Goal: Task Accomplishment & Management: Manage account settings

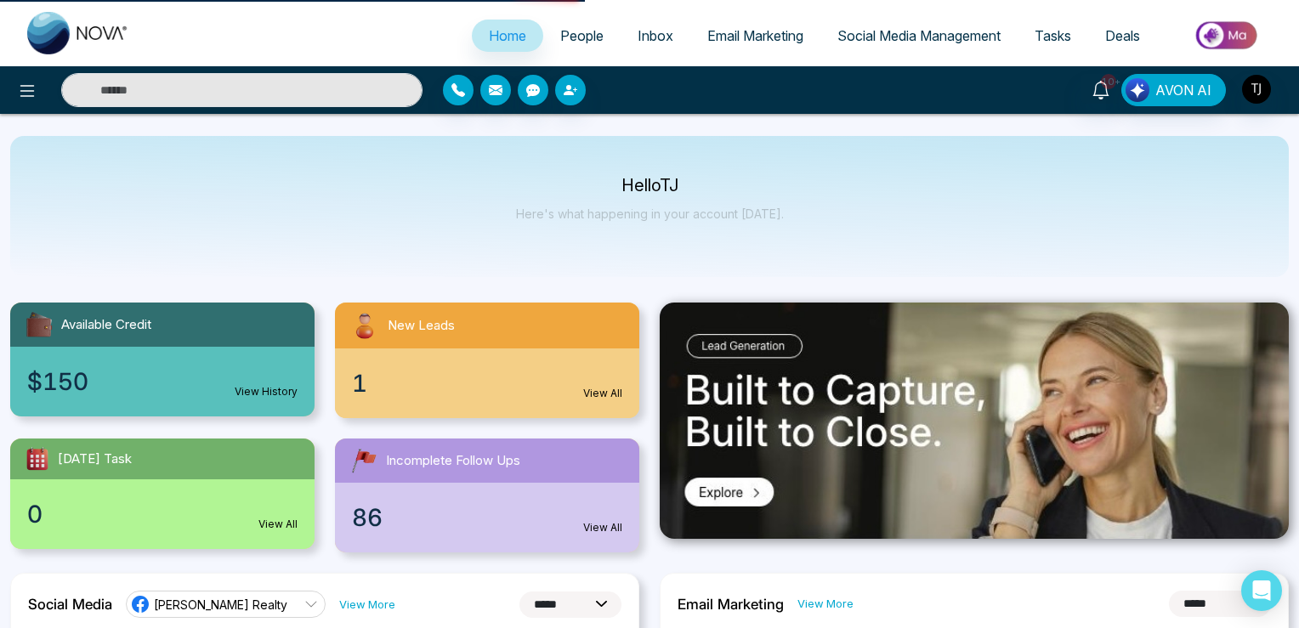
select select "*"
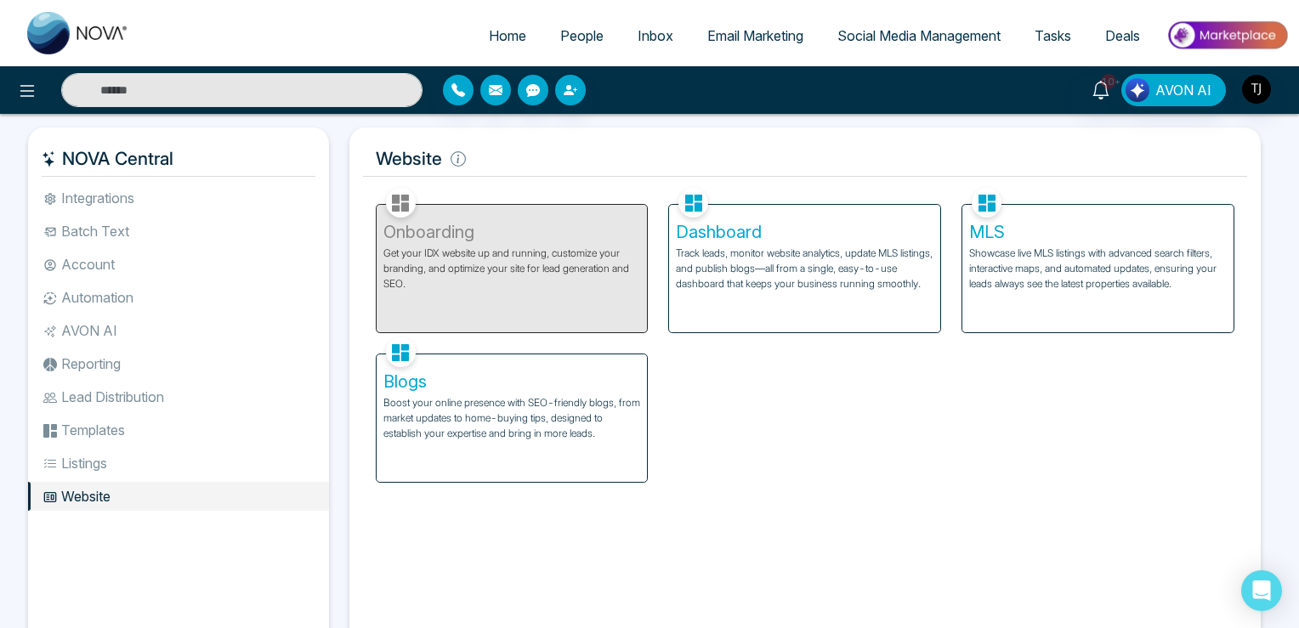
click at [740, 247] on p "Track leads, monitor website analytics, update MLS listings, and publish blogs—…" at bounding box center [805, 269] width 258 height 46
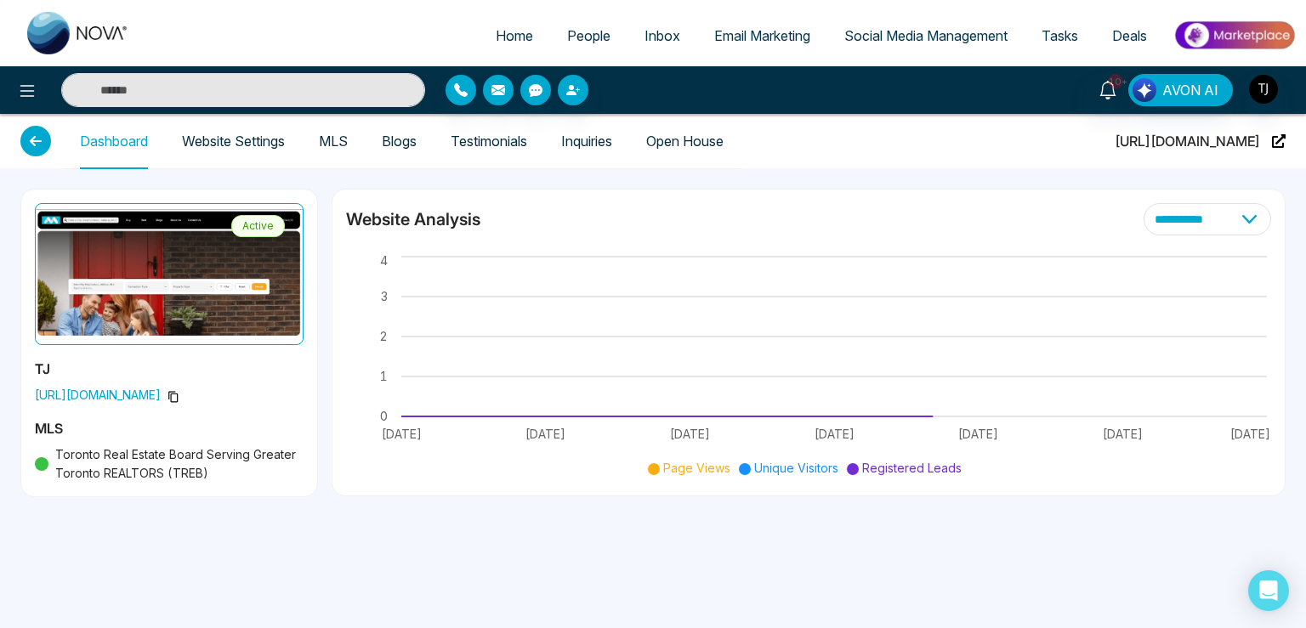
click at [1208, 145] on span "[URL][DOMAIN_NAME]" at bounding box center [1187, 141] width 145 height 54
click at [168, 393] on icon at bounding box center [174, 397] width 12 height 12
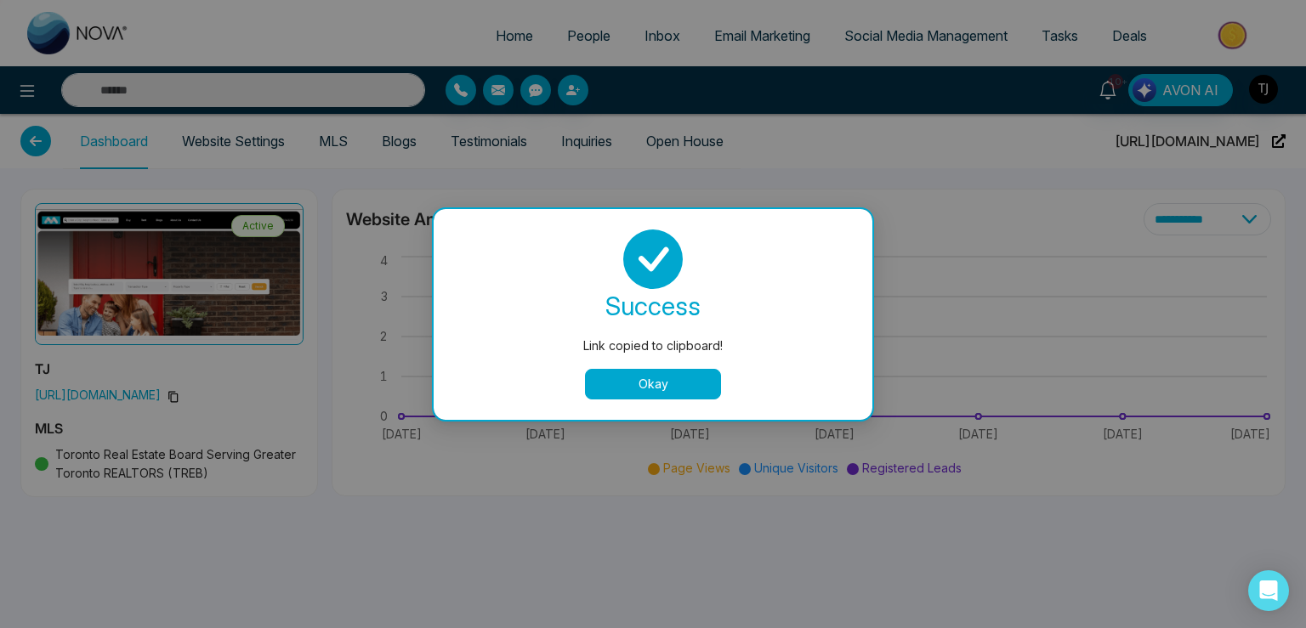
click at [634, 377] on button "Okay" at bounding box center [653, 384] width 136 height 31
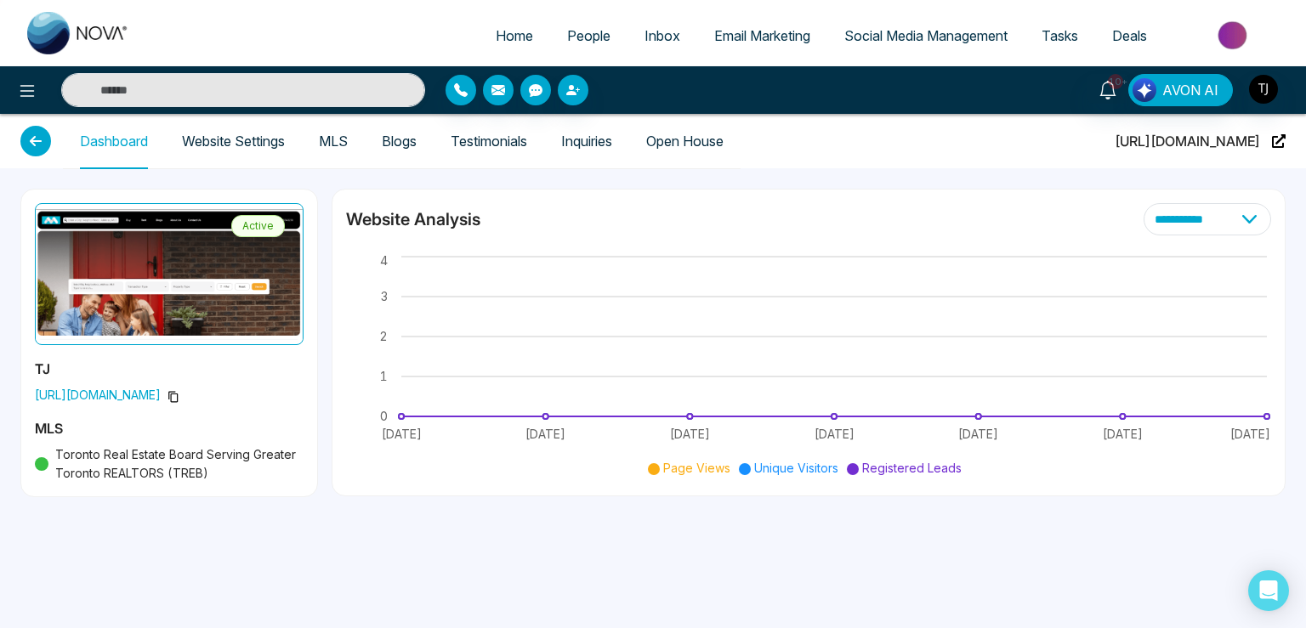
click at [567, 32] on span "People" at bounding box center [588, 35] width 43 height 17
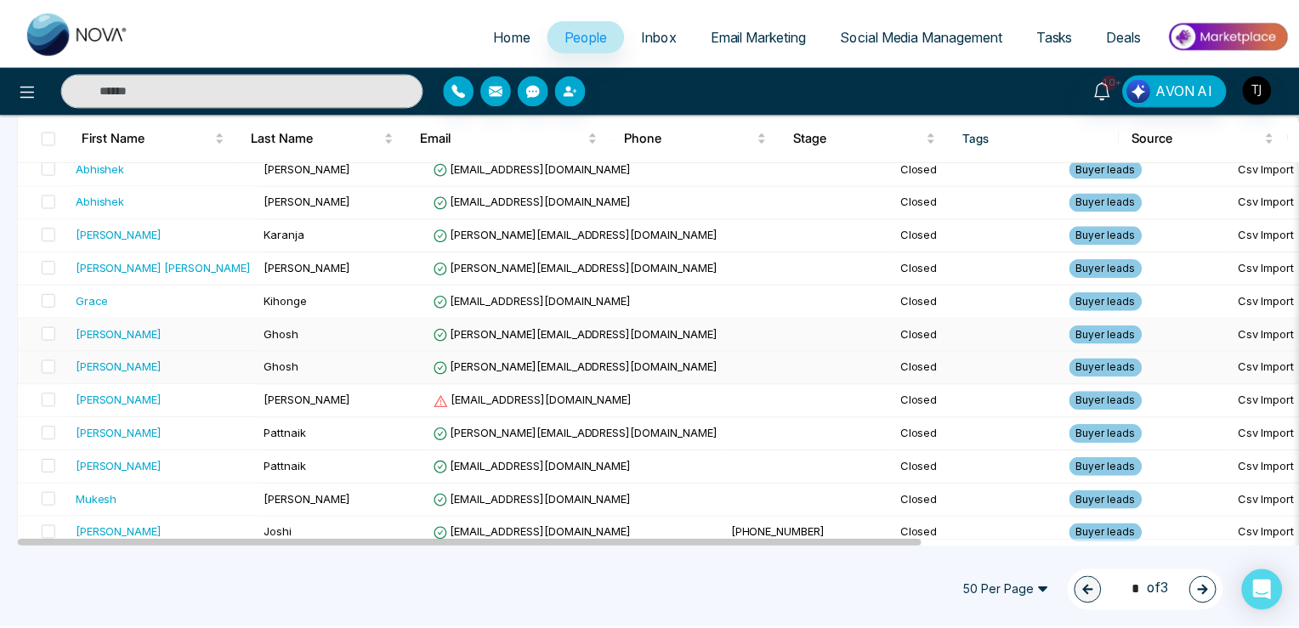
scroll to position [1273, 0]
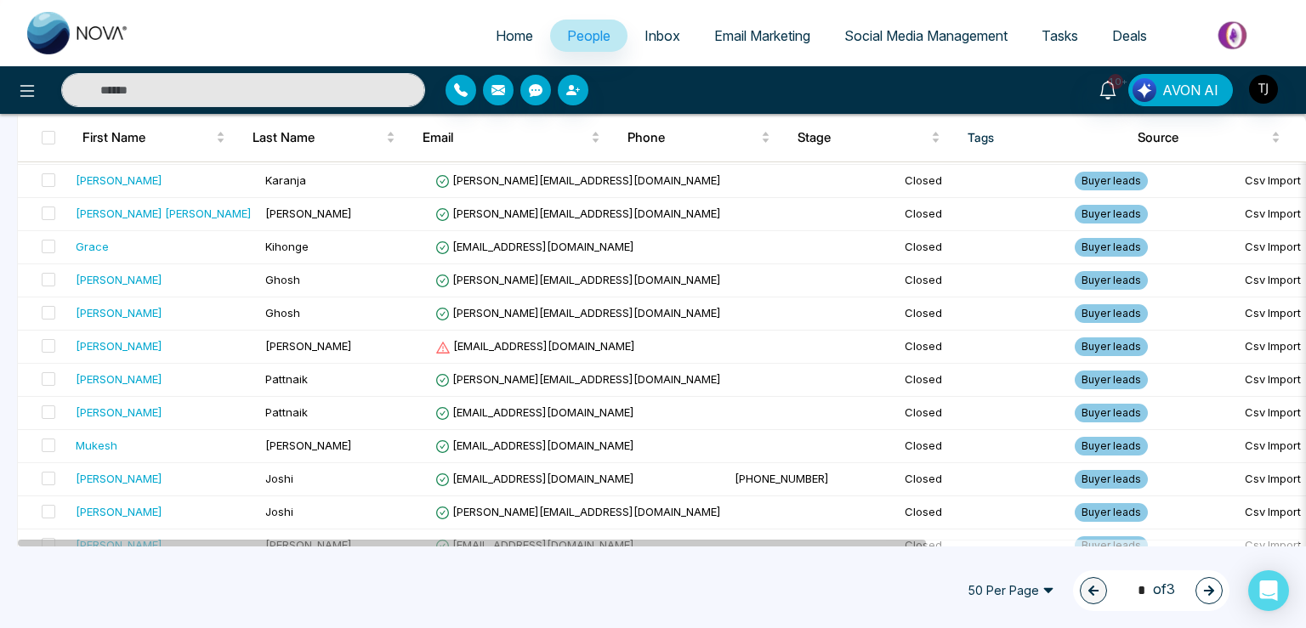
click at [142, 104] on div "Click to sort ascending" at bounding box center [153, 97] width 142 height 29
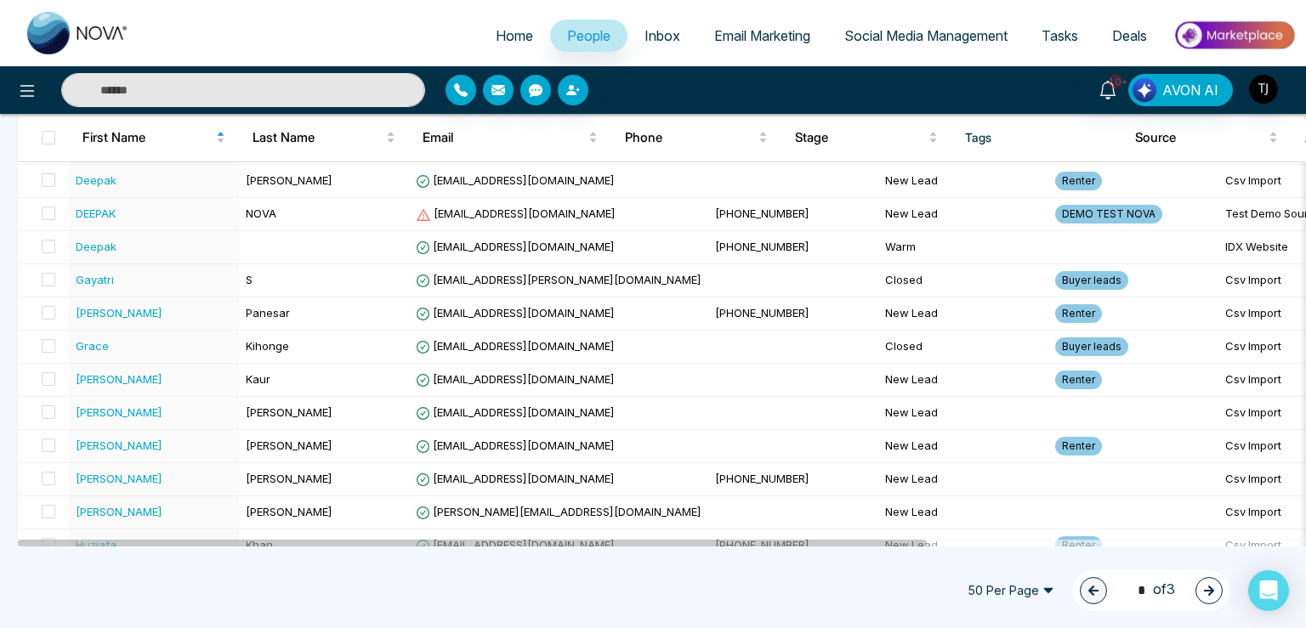
click at [209, 90] on input "text" at bounding box center [243, 90] width 364 height 34
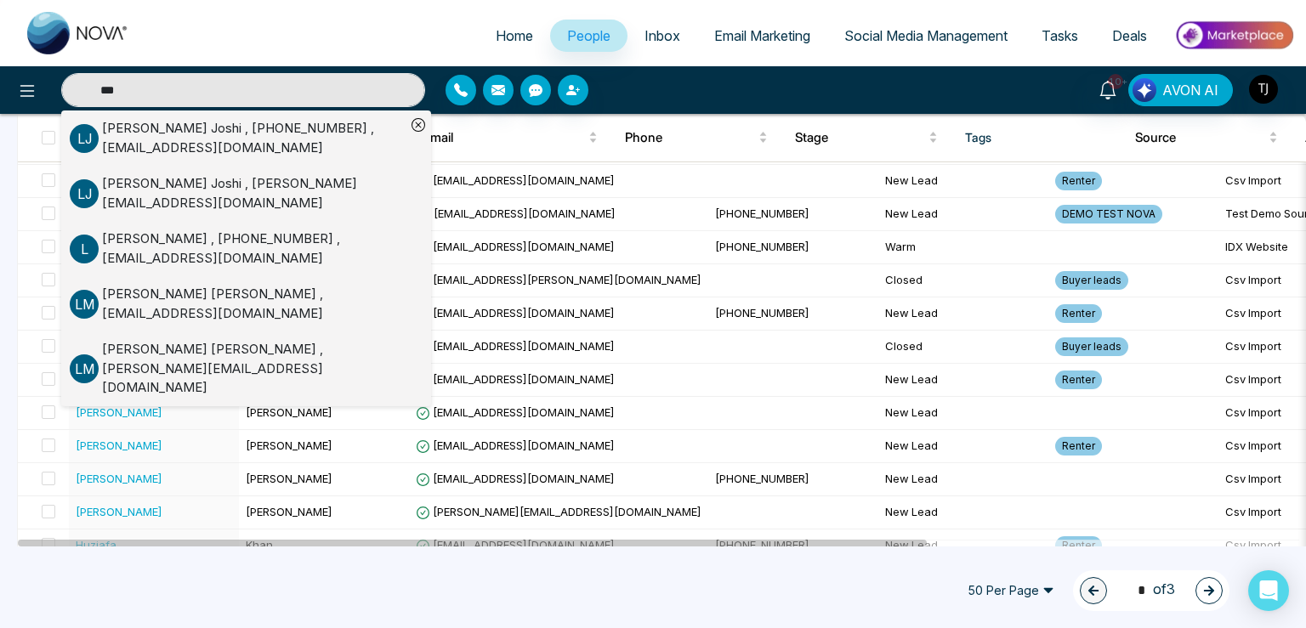
type input "***"
click at [239, 192] on div "[PERSON_NAME] , [PERSON_NAME][EMAIL_ADDRESS][DOMAIN_NAME]" at bounding box center [254, 193] width 304 height 38
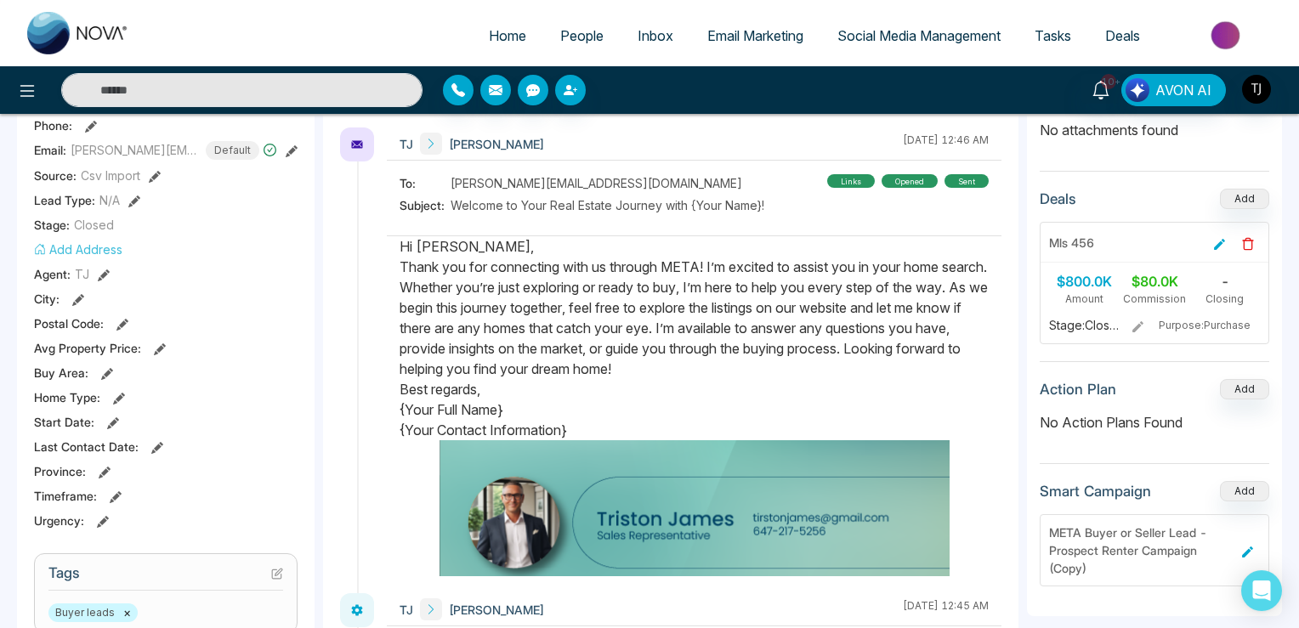
scroll to position [778, 0]
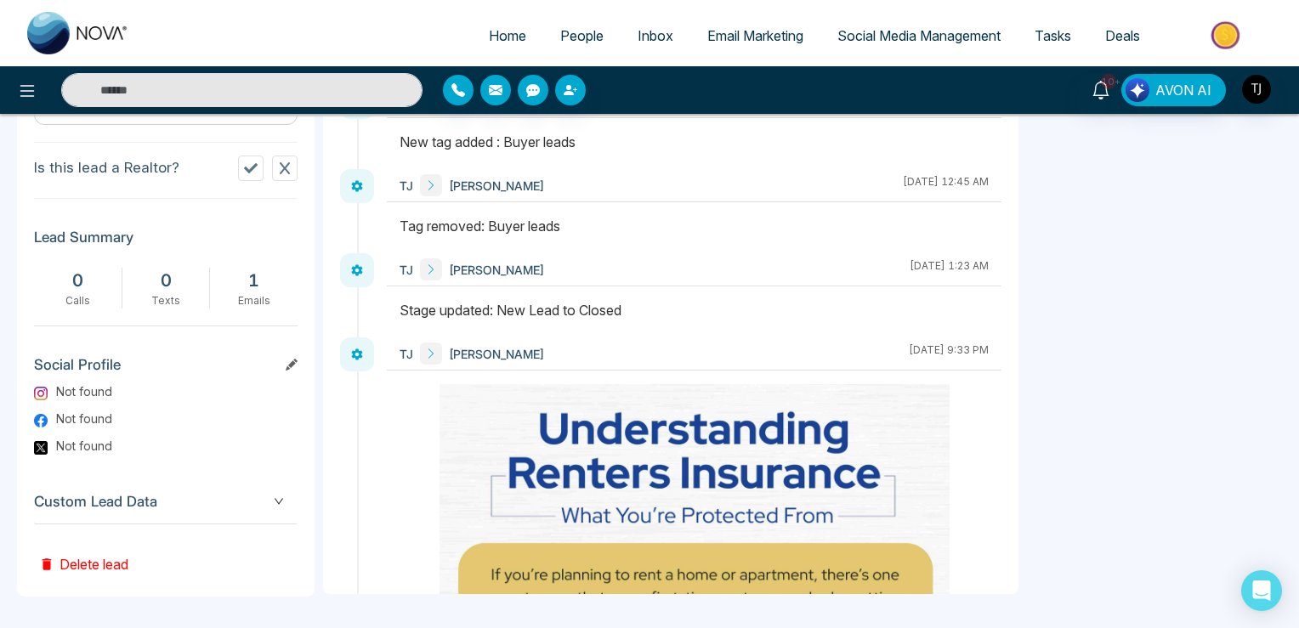
click at [98, 549] on button "Delete lead" at bounding box center [83, 552] width 99 height 55
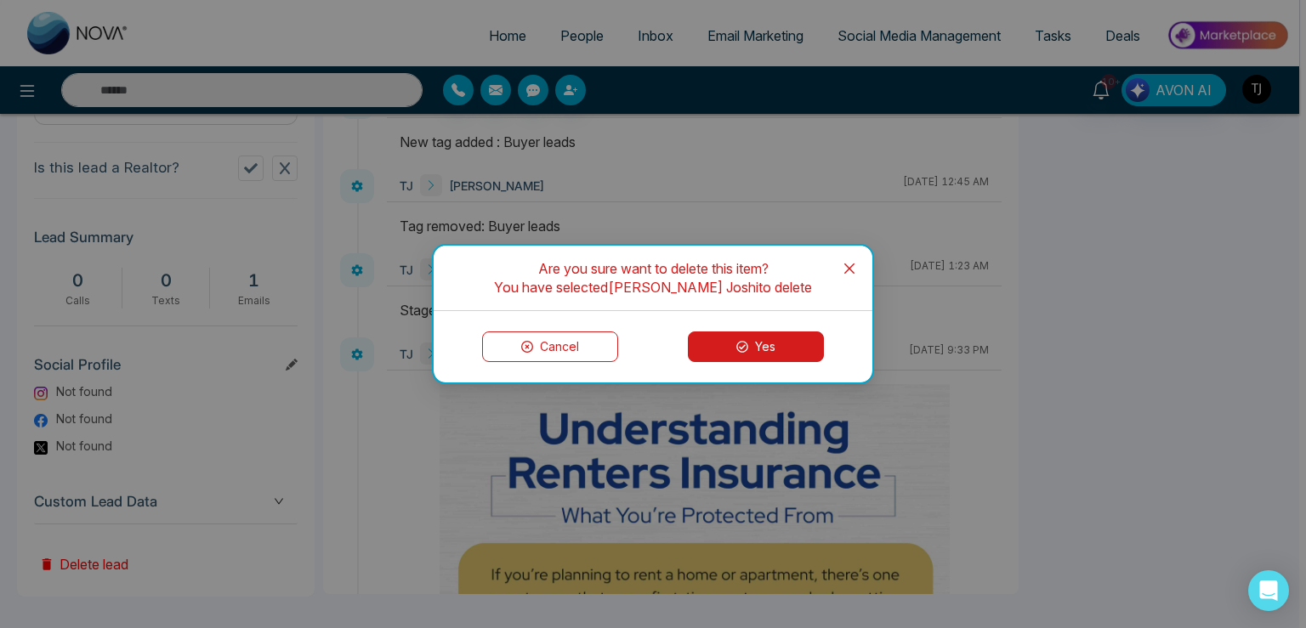
click at [747, 339] on button "Yes" at bounding box center [756, 347] width 136 height 31
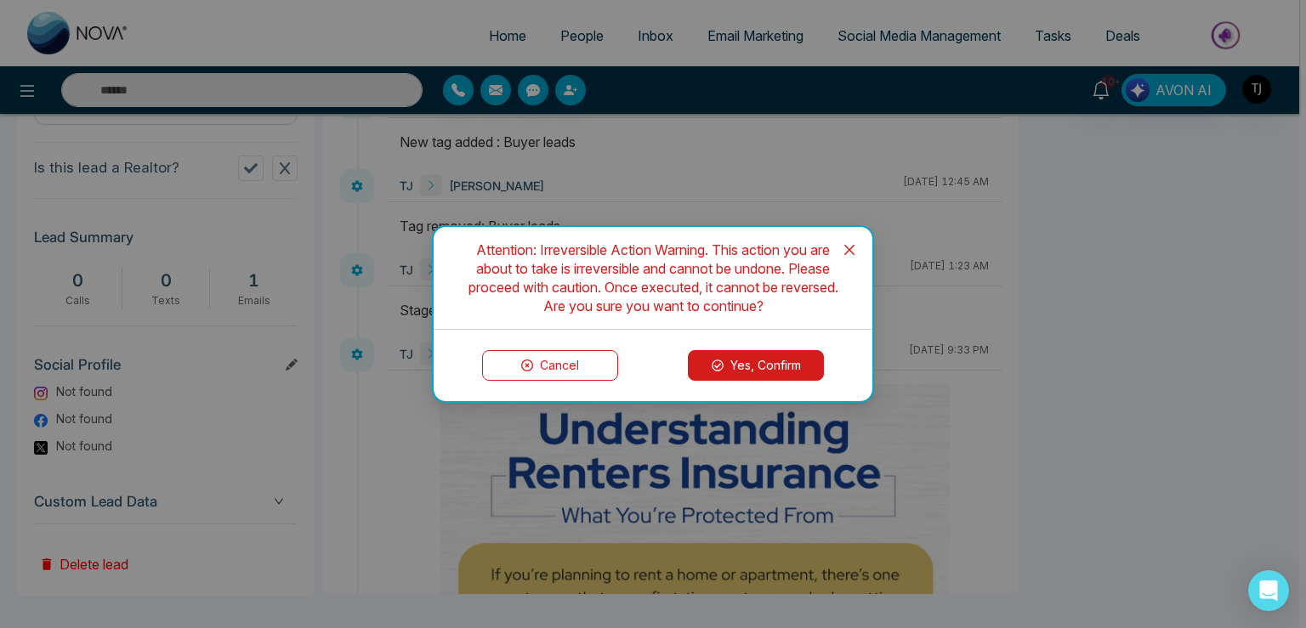
click at [736, 367] on button "Yes, Confirm" at bounding box center [756, 365] width 136 height 31
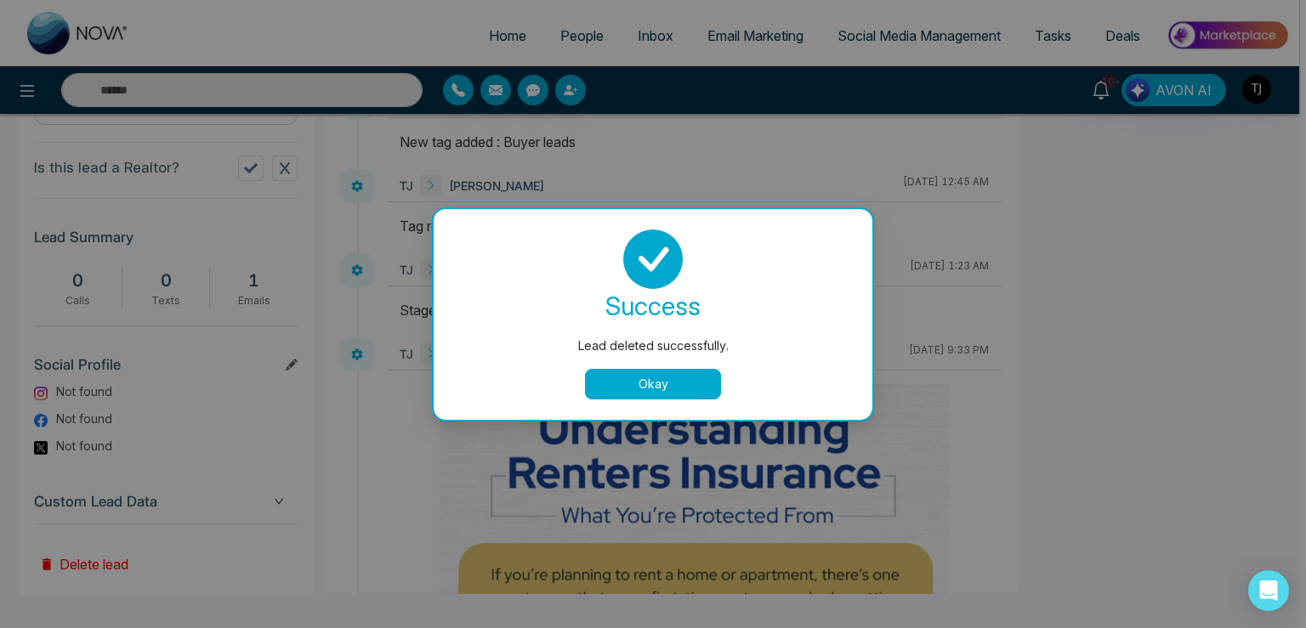
click at [665, 387] on button "Okay" at bounding box center [653, 384] width 136 height 31
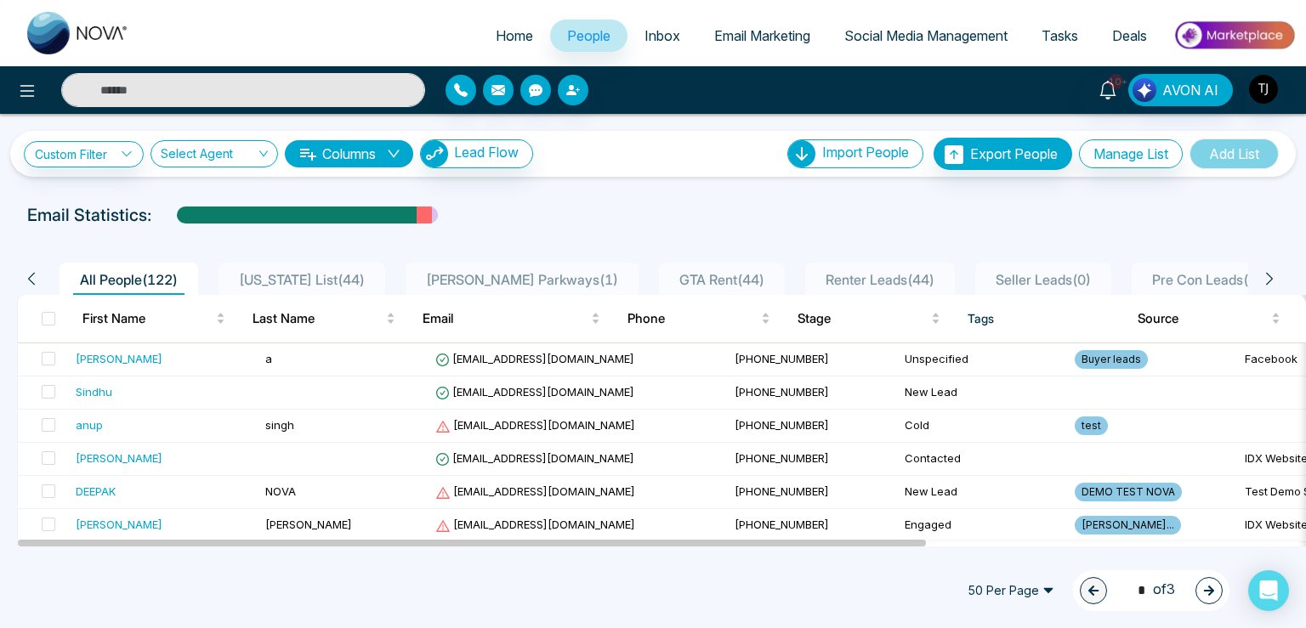
click at [213, 94] on input "text" at bounding box center [243, 90] width 364 height 34
click at [135, 88] on input "text" at bounding box center [243, 90] width 364 height 34
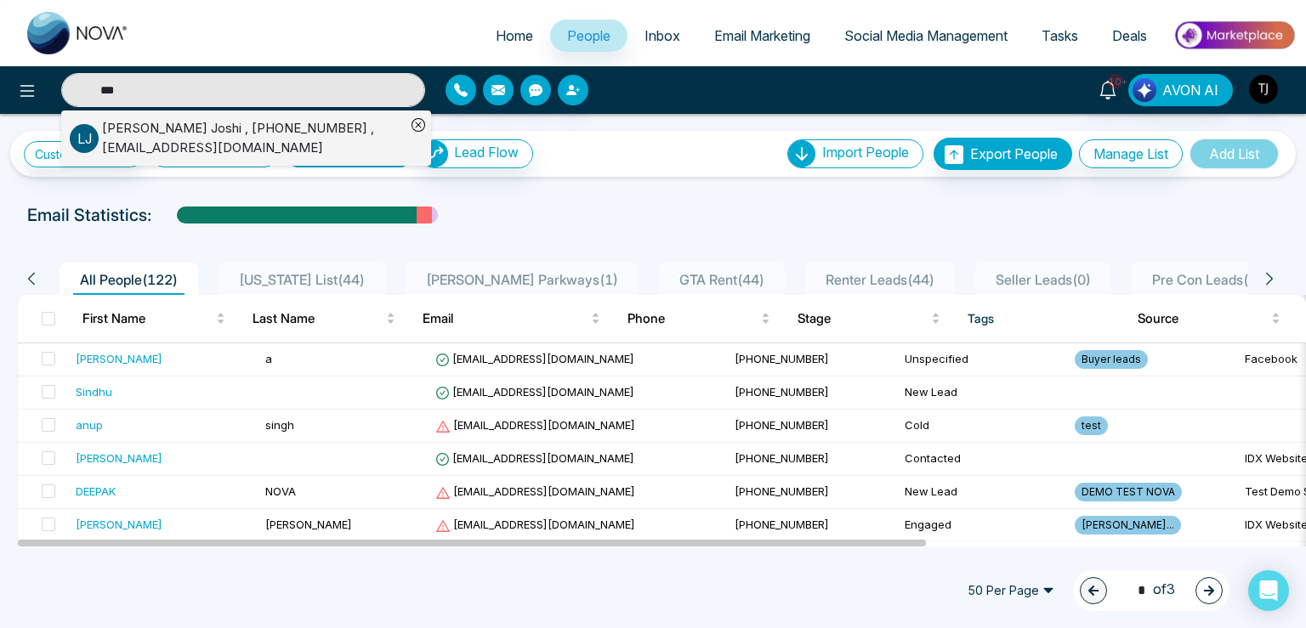
type input "***"
click at [221, 137] on div "[PERSON_NAME] , [PHONE_NUMBER] , [EMAIL_ADDRESS][DOMAIN_NAME]" at bounding box center [254, 138] width 304 height 38
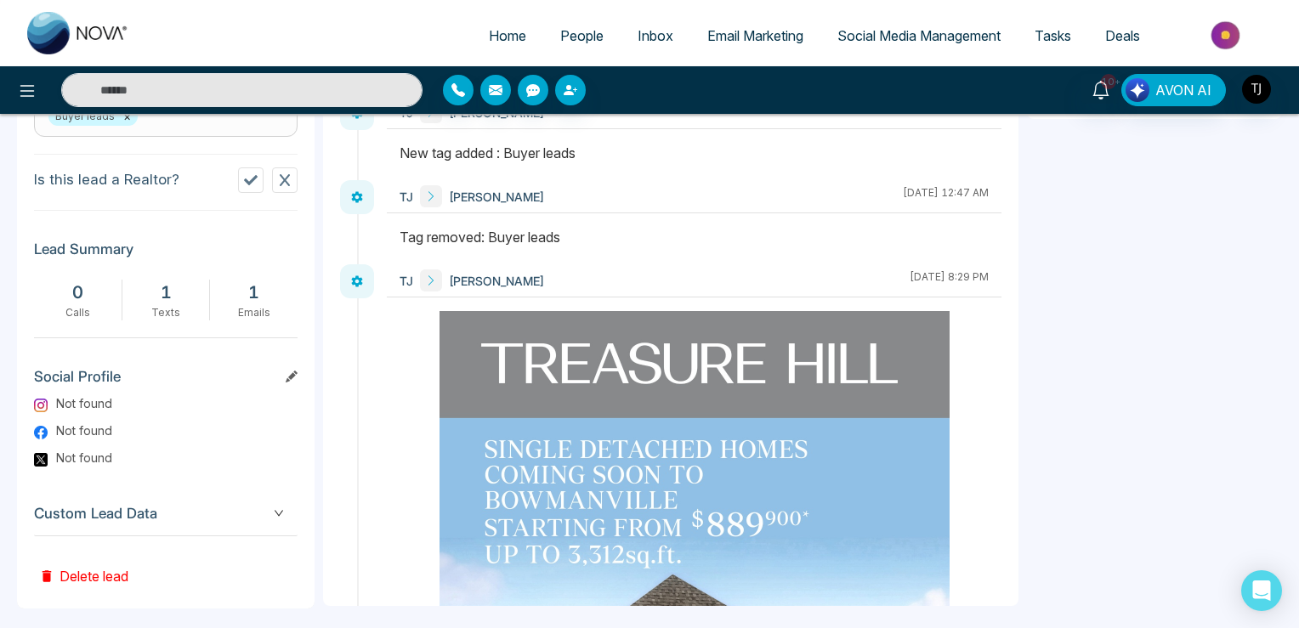
scroll to position [779, 0]
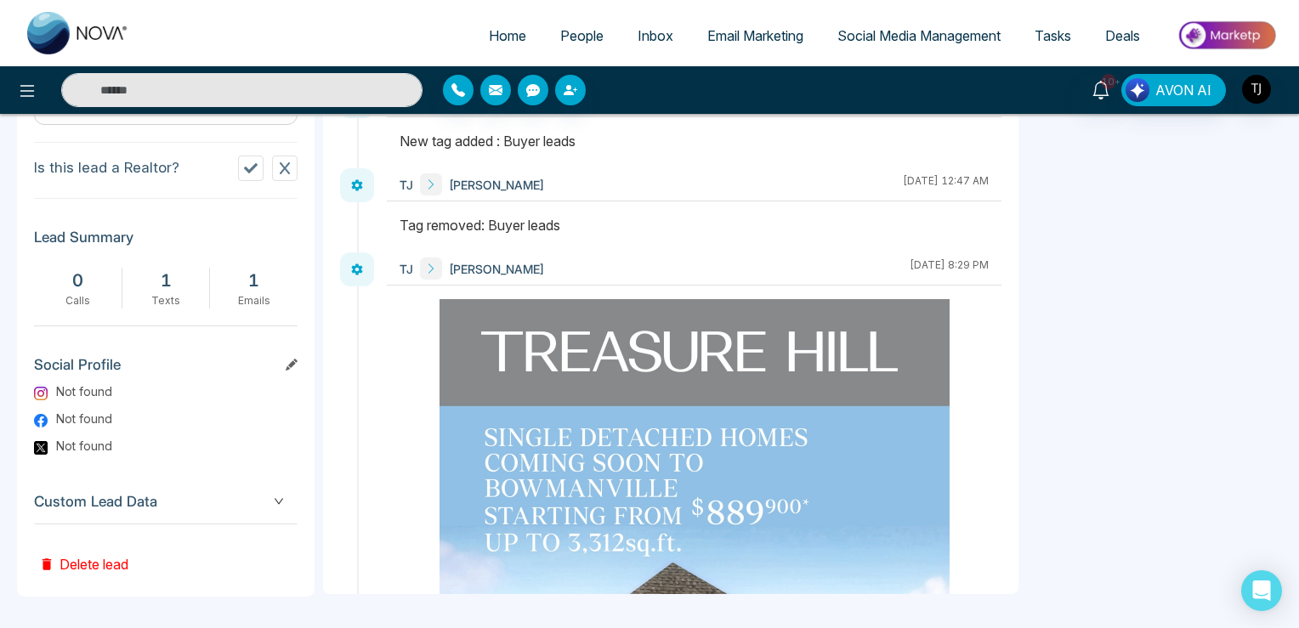
click at [88, 565] on button "Delete lead" at bounding box center [83, 552] width 99 height 55
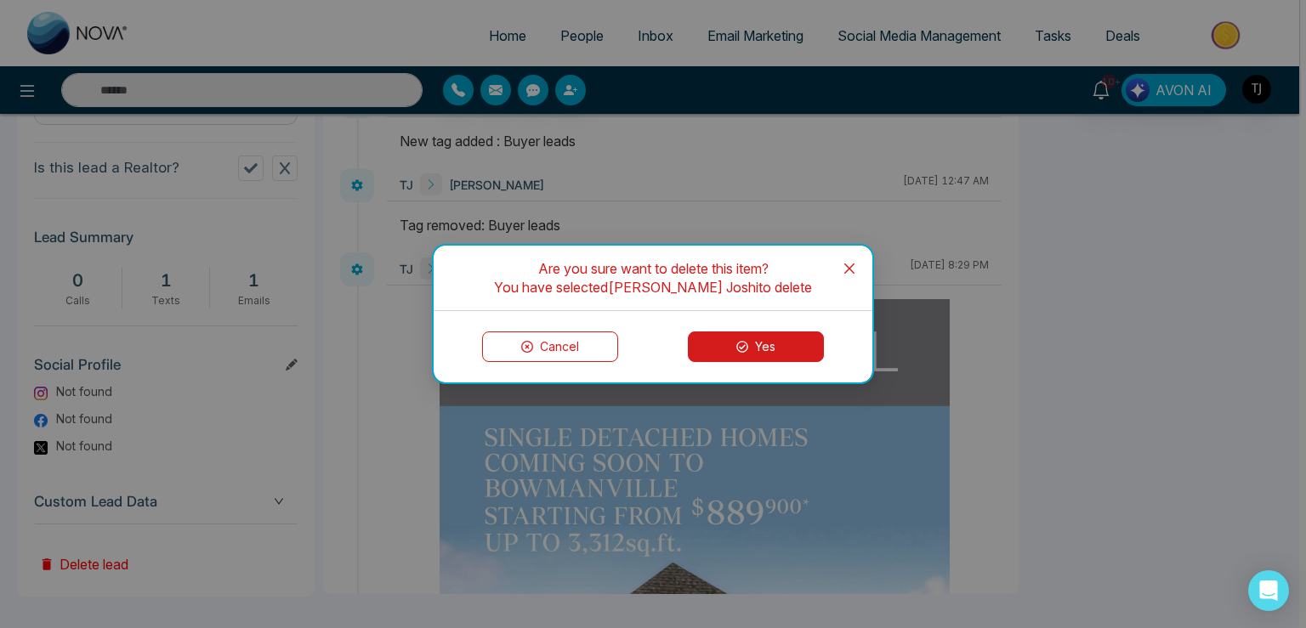
click at [750, 349] on button "Yes" at bounding box center [756, 347] width 136 height 31
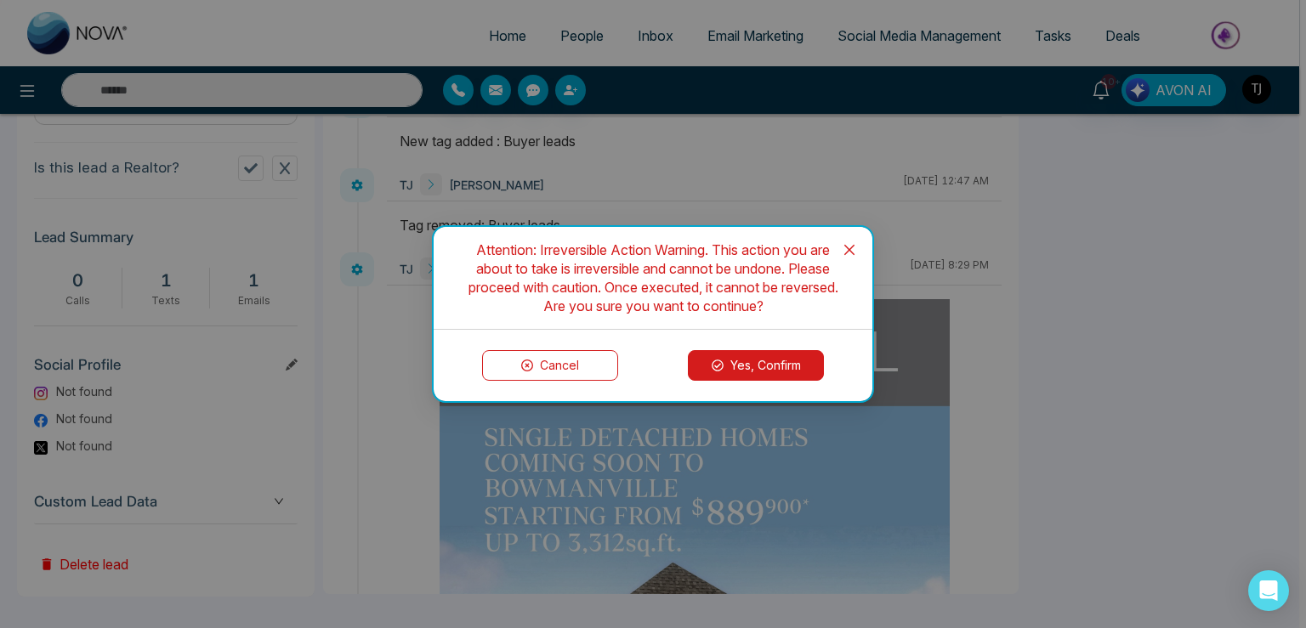
click at [750, 357] on button "Yes, Confirm" at bounding box center [756, 365] width 136 height 31
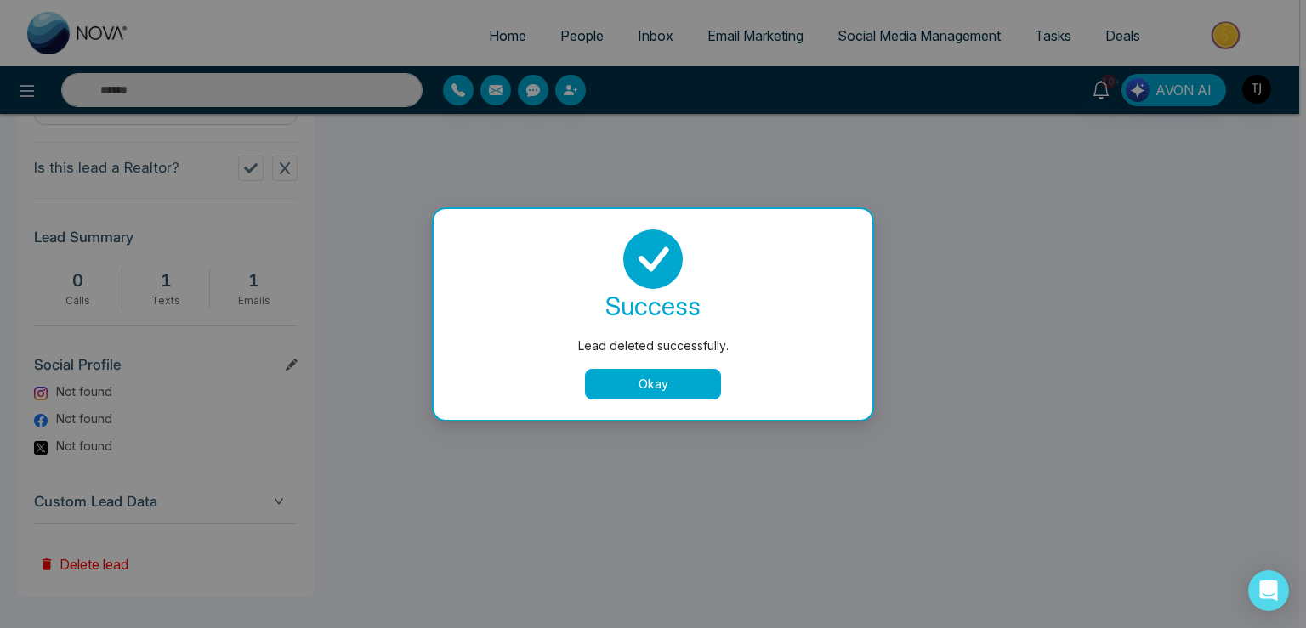
click at [633, 384] on button "Okay" at bounding box center [653, 384] width 136 height 31
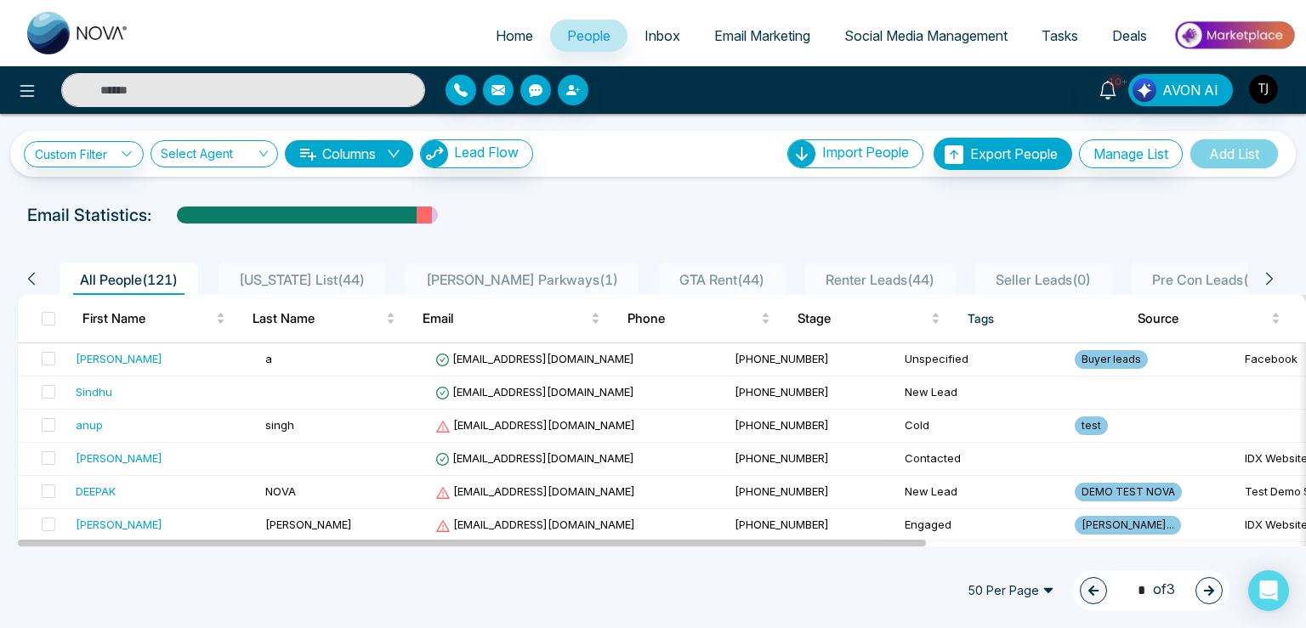
click at [503, 42] on span "Home" at bounding box center [514, 35] width 37 height 17
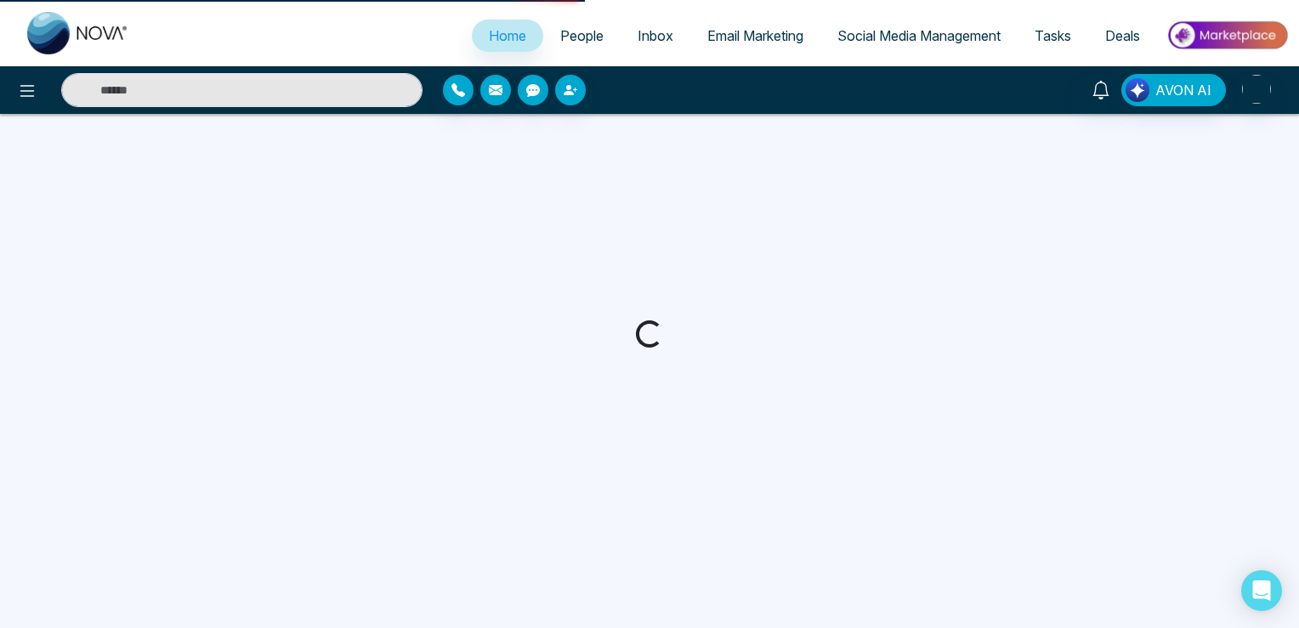
select select "*"
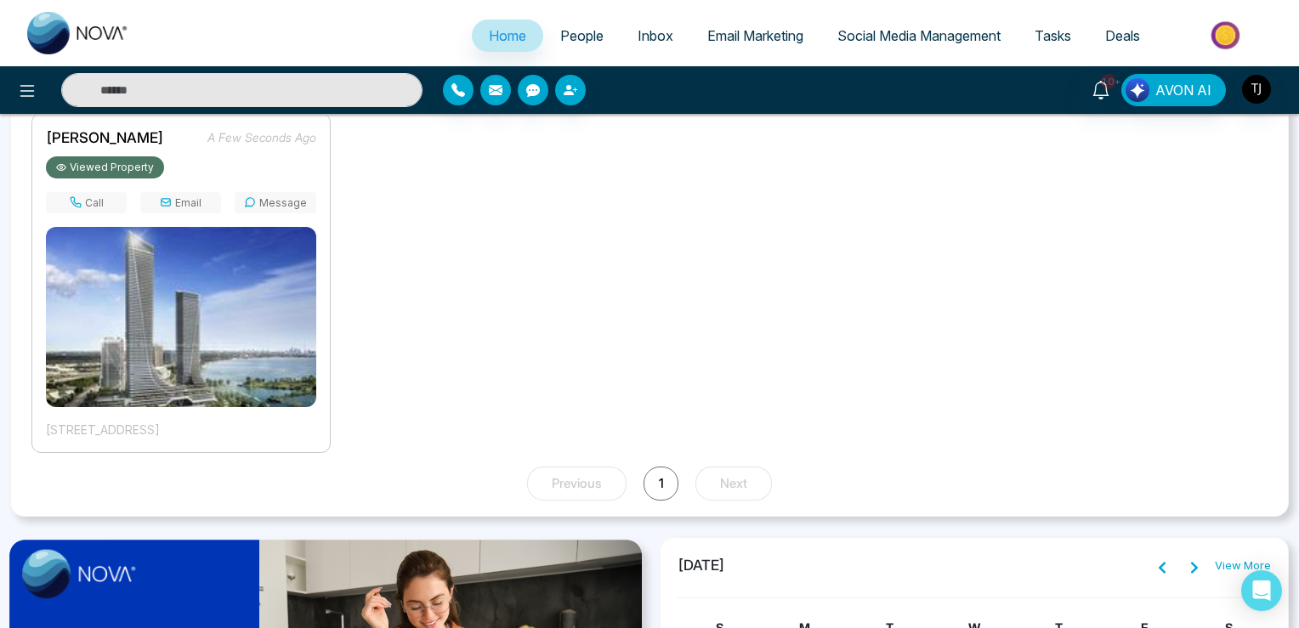
scroll to position [1268, 0]
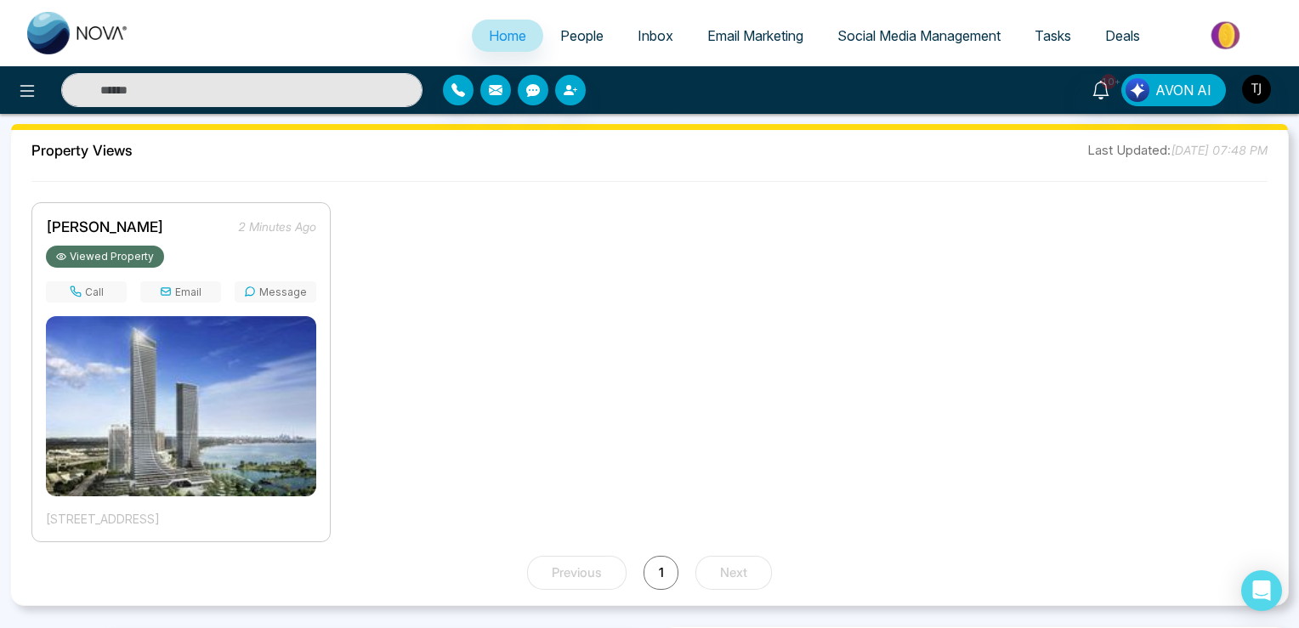
click at [96, 220] on span "[PERSON_NAME]" at bounding box center [105, 227] width 118 height 17
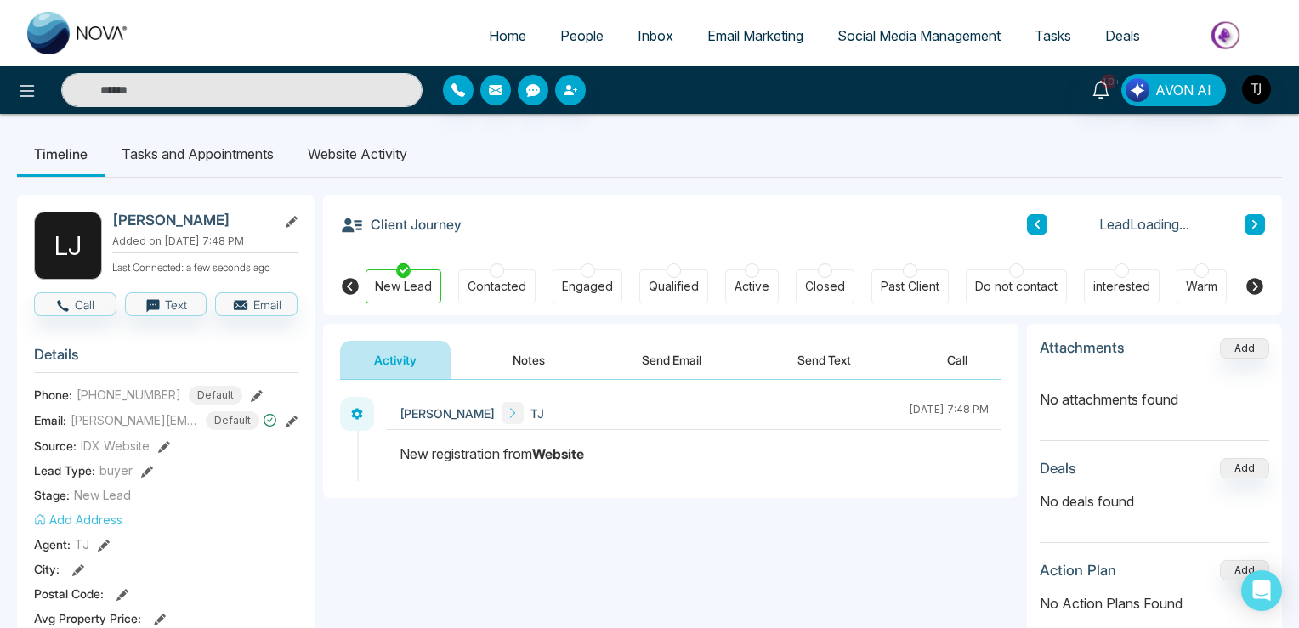
click at [349, 151] on li "Website Activity" at bounding box center [358, 154] width 134 height 46
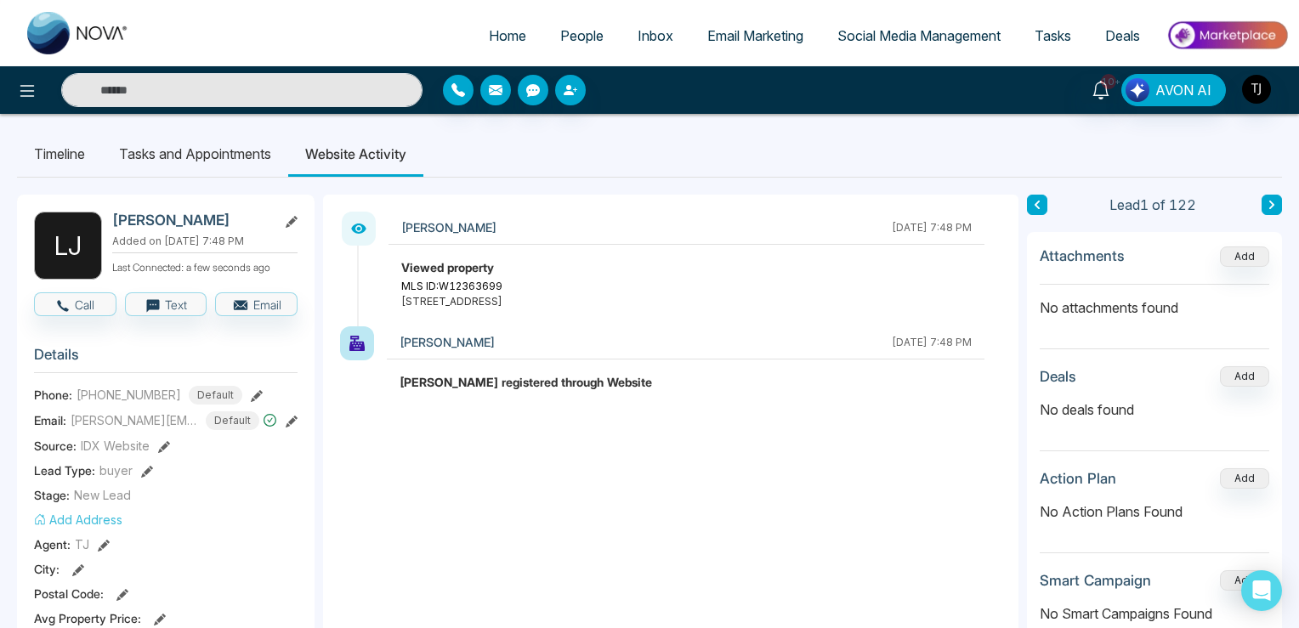
click at [489, 33] on span "Home" at bounding box center [507, 35] width 37 height 17
select select "*"
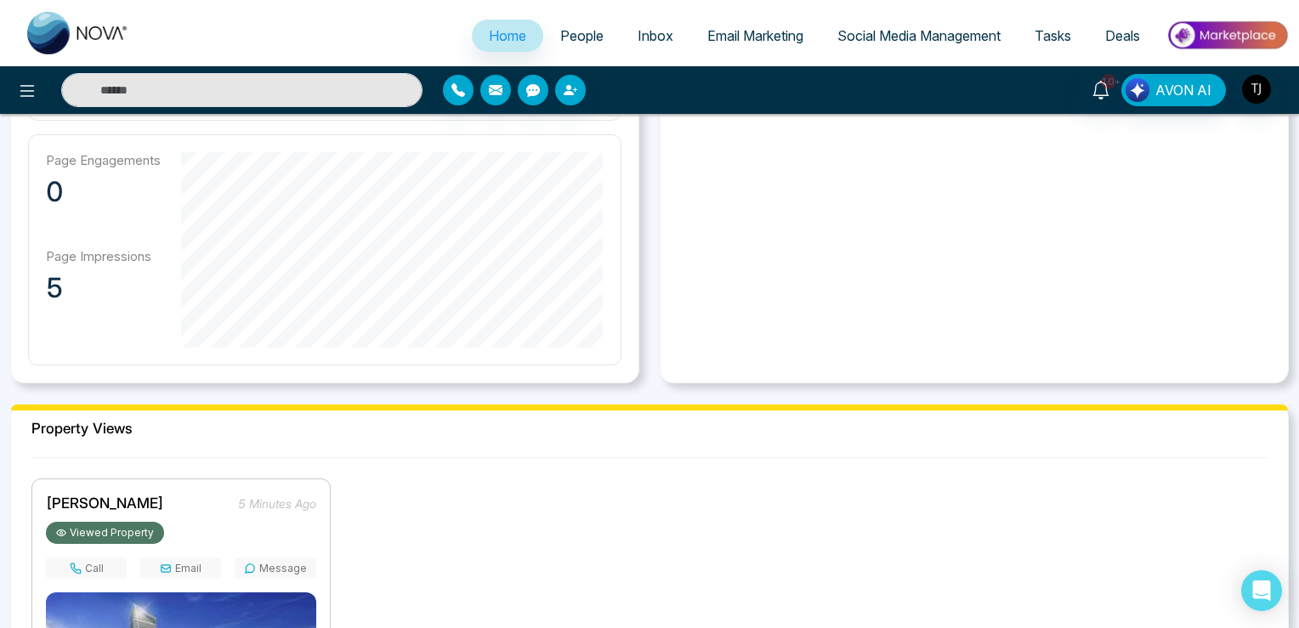
scroll to position [1167, 0]
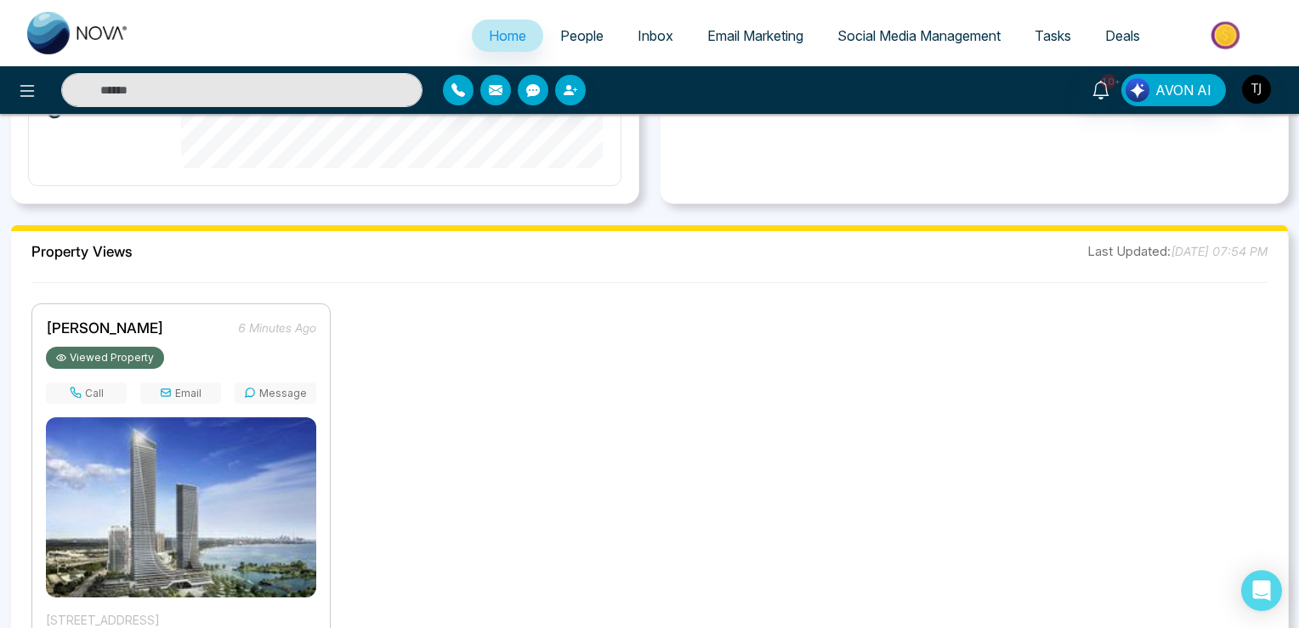
click at [101, 325] on span "[PERSON_NAME]" at bounding box center [105, 328] width 118 height 17
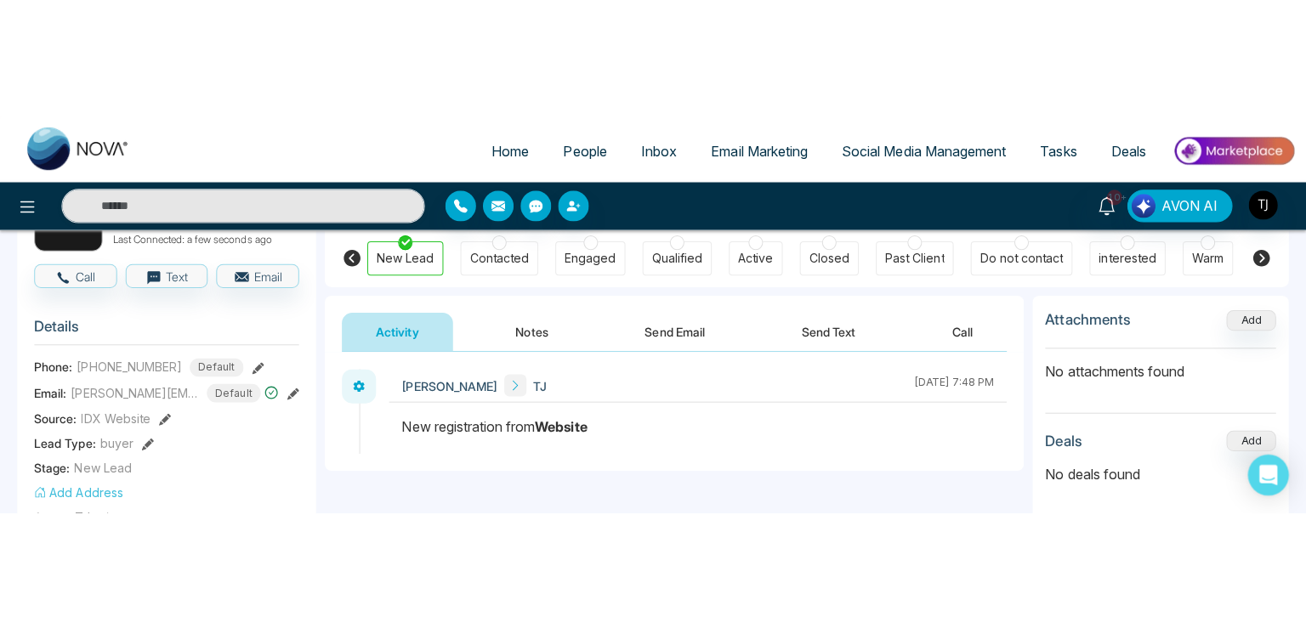
scroll to position [179, 0]
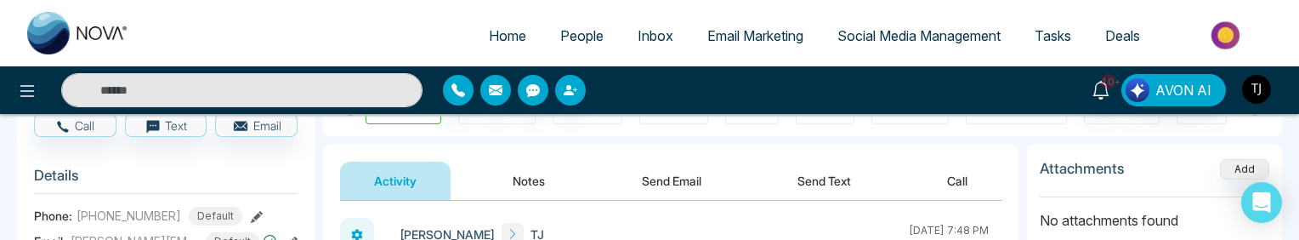
click at [1252, 89] on img "button" at bounding box center [1256, 89] width 29 height 29
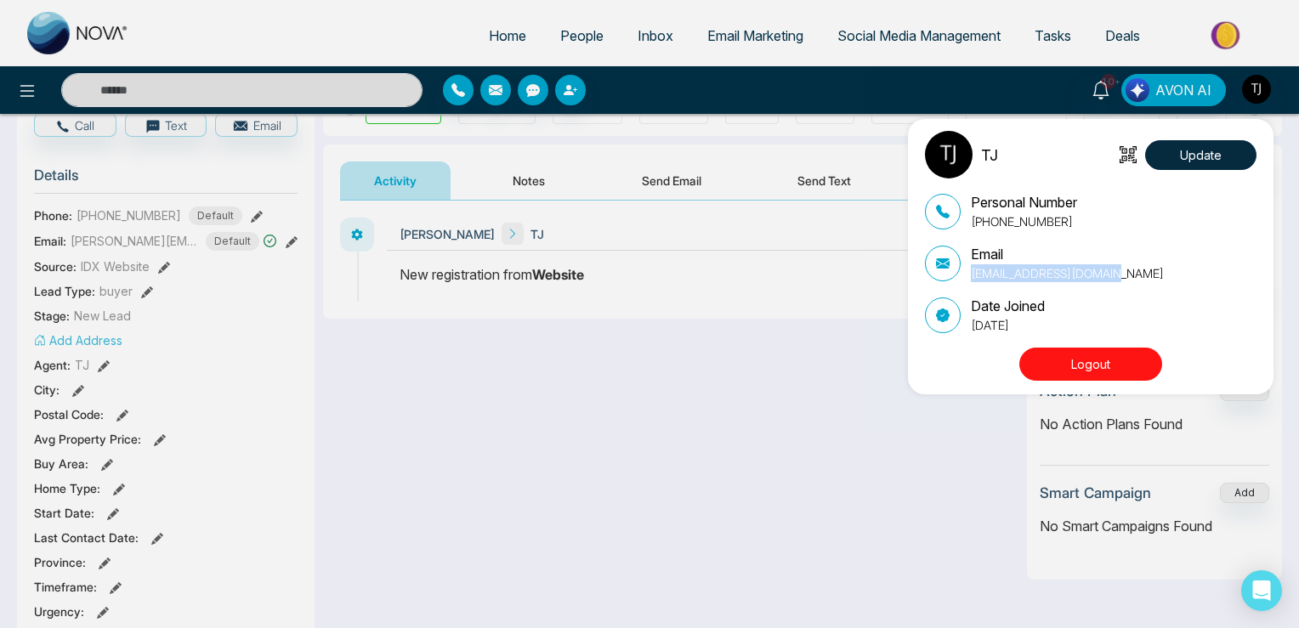
drag, startPoint x: 1114, startPoint y: 273, endPoint x: 968, endPoint y: 273, distance: 146.3
click at [968, 273] on div "Email [EMAIL_ADDRESS][DOMAIN_NAME]" at bounding box center [1091, 263] width 332 height 38
copy p "[EMAIL_ADDRESS][DOMAIN_NAME]"
click at [49, 89] on div "TJ Update Personal Number [PHONE_NUMBER] Email [EMAIL_ADDRESS][DOMAIN_NAME] Dat…" at bounding box center [649, 314] width 1299 height 628
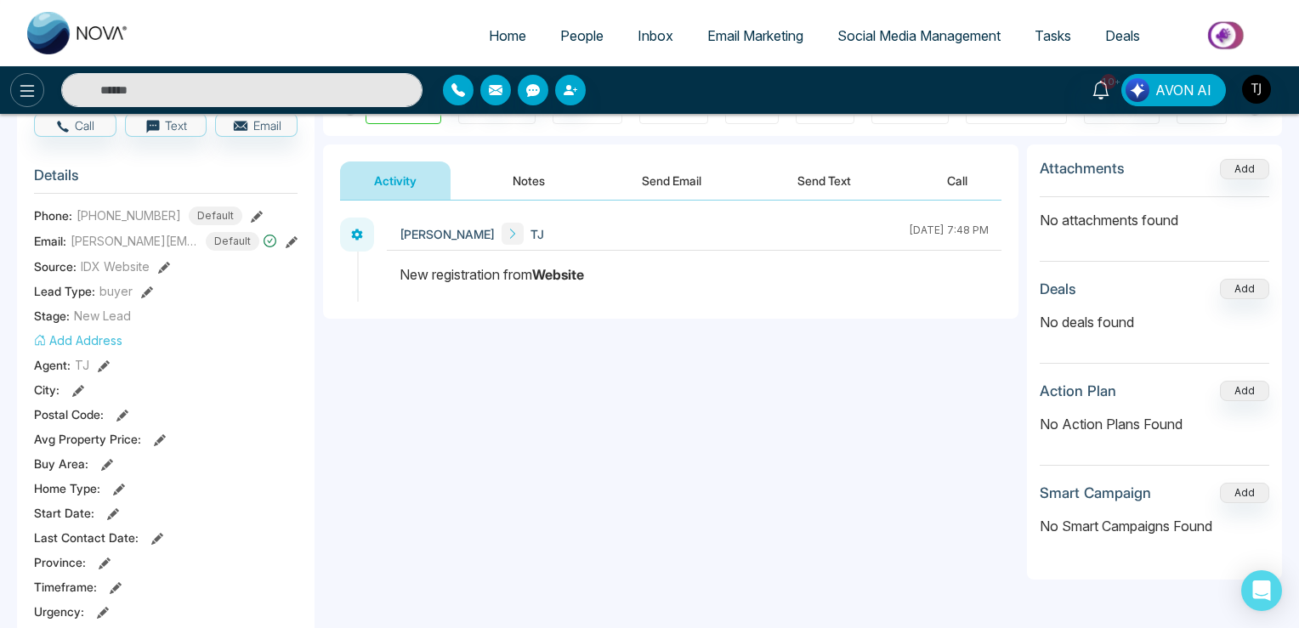
click at [22, 87] on icon at bounding box center [27, 91] width 20 height 20
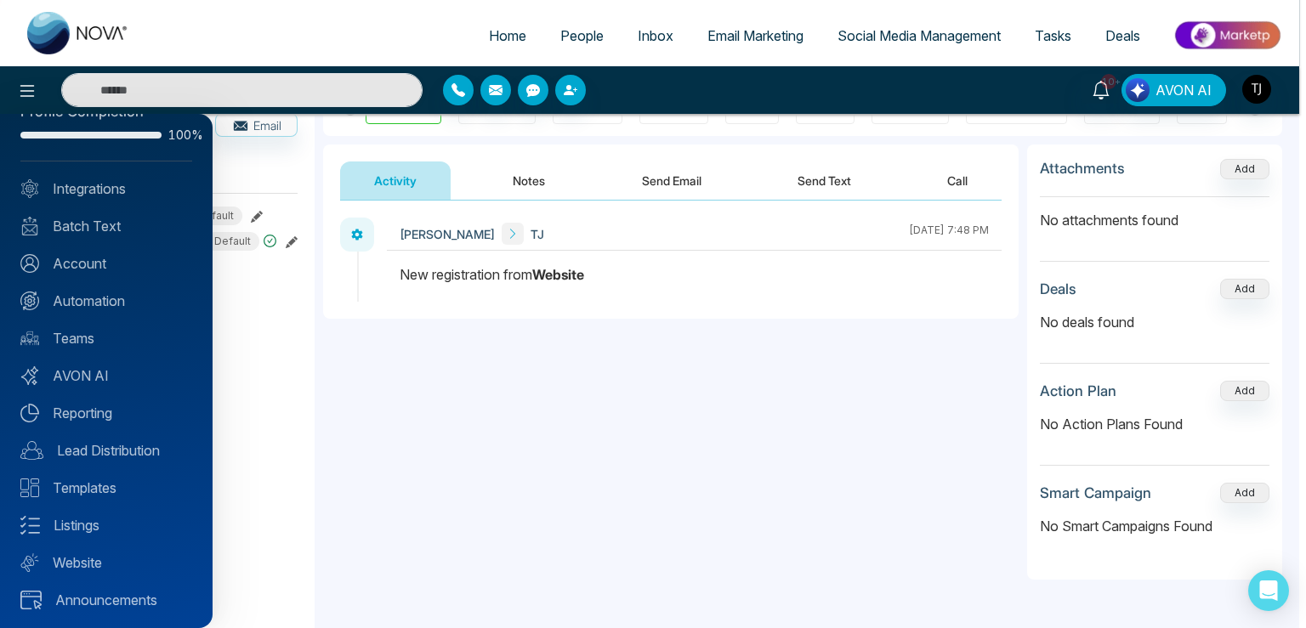
scroll to position [40, 0]
click at [83, 360] on div "Profile Completion 100% Integrations Batch Text Account Automation Teams AVON A…" at bounding box center [106, 371] width 213 height 514
click at [97, 380] on link "AVON AI" at bounding box center [106, 374] width 172 height 20
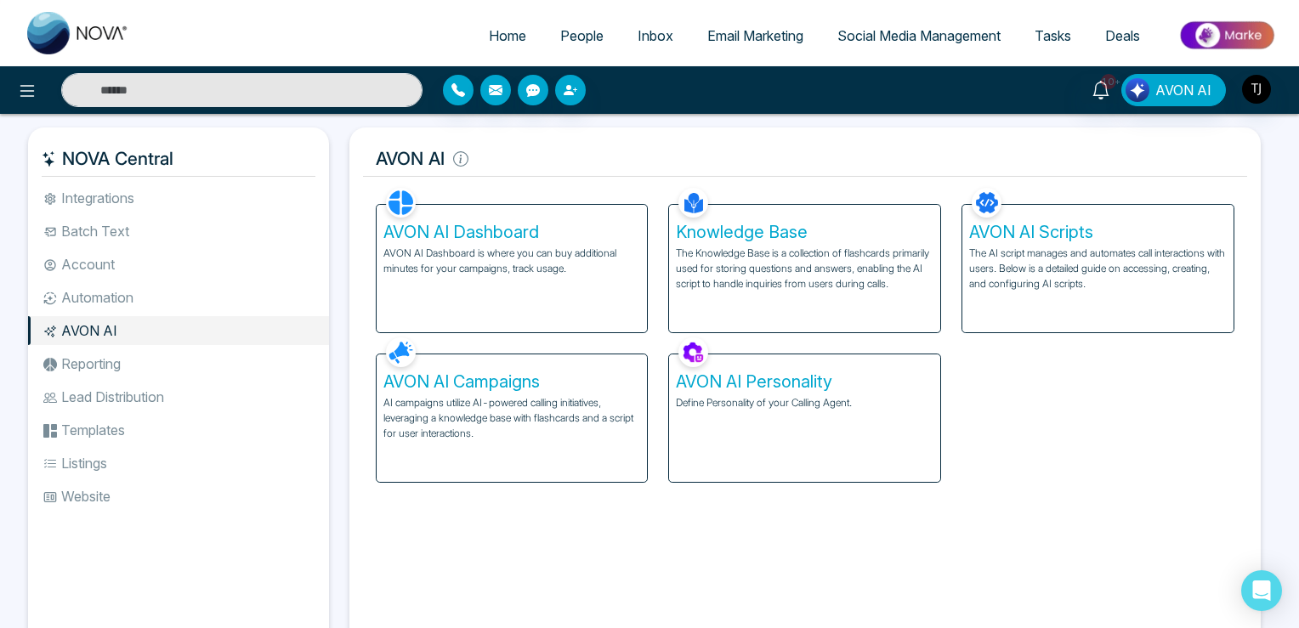
click at [566, 37] on span "People" at bounding box center [581, 35] width 43 height 17
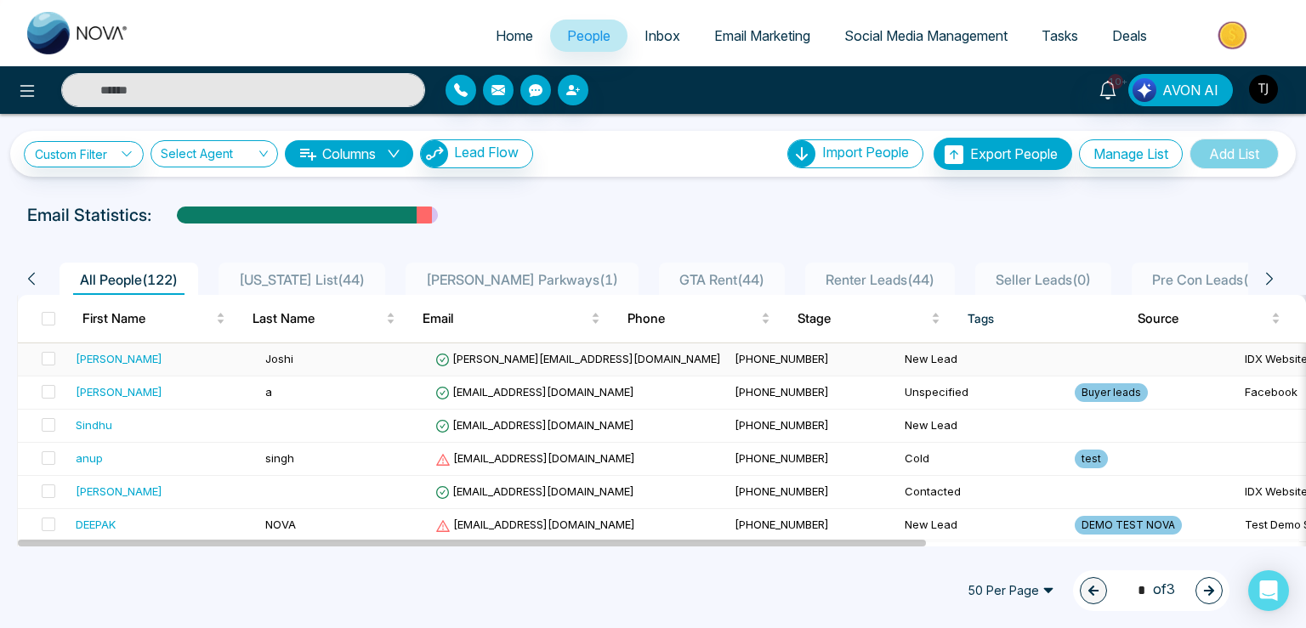
click at [478, 348] on td "[PERSON_NAME][EMAIL_ADDRESS][DOMAIN_NAME]" at bounding box center [578, 360] width 299 height 33
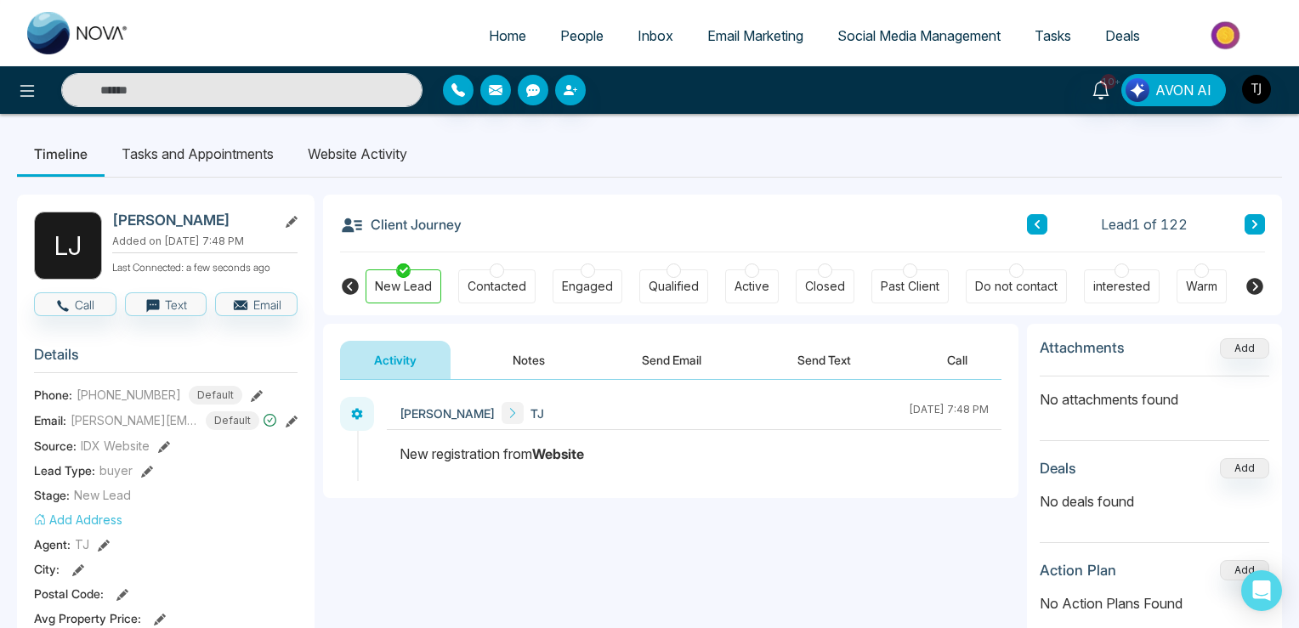
click at [251, 394] on icon at bounding box center [257, 396] width 12 height 12
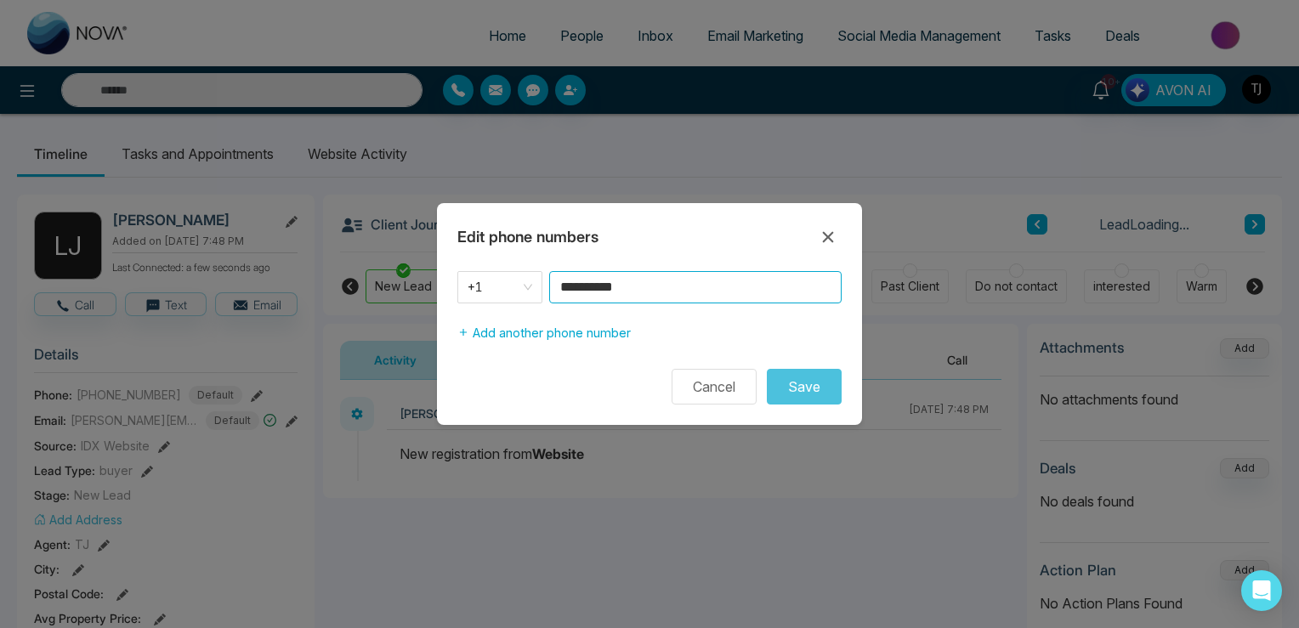
drag, startPoint x: 649, startPoint y: 281, endPoint x: 437, endPoint y: 280, distance: 211.7
click at [549, 280] on input "**********" at bounding box center [695, 287] width 293 height 32
click at [484, 276] on span "+1" at bounding box center [500, 288] width 65 height 24
type input "**********"
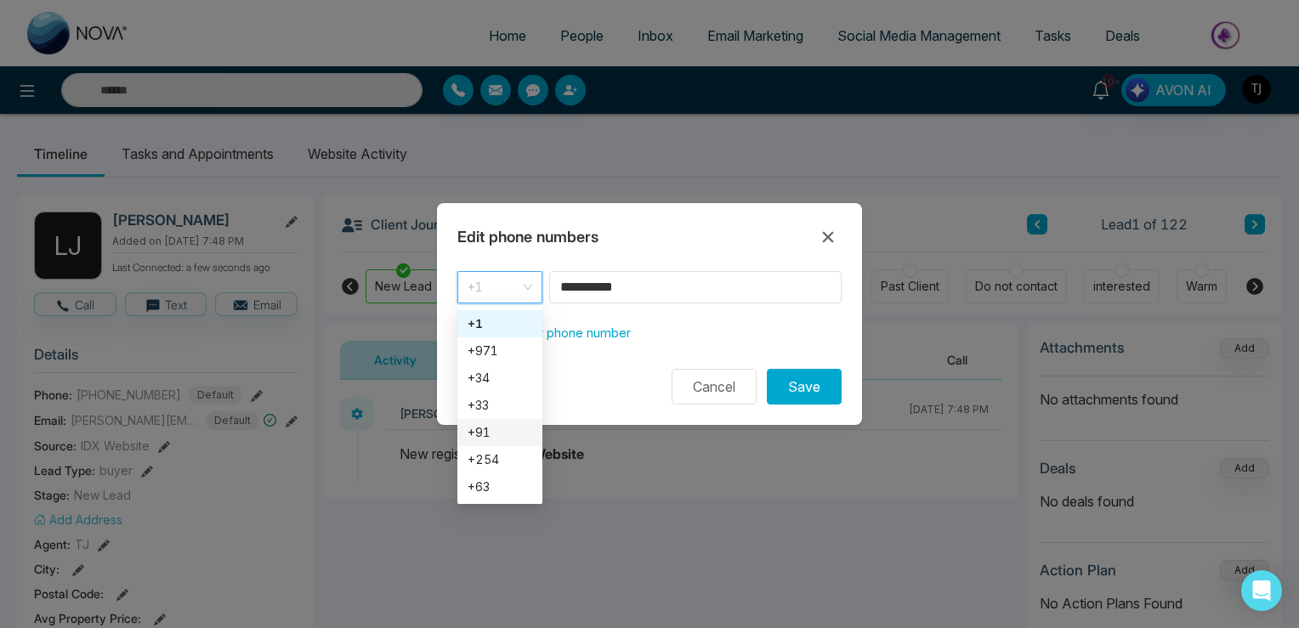
click at [481, 436] on div "+91" at bounding box center [500, 432] width 65 height 19
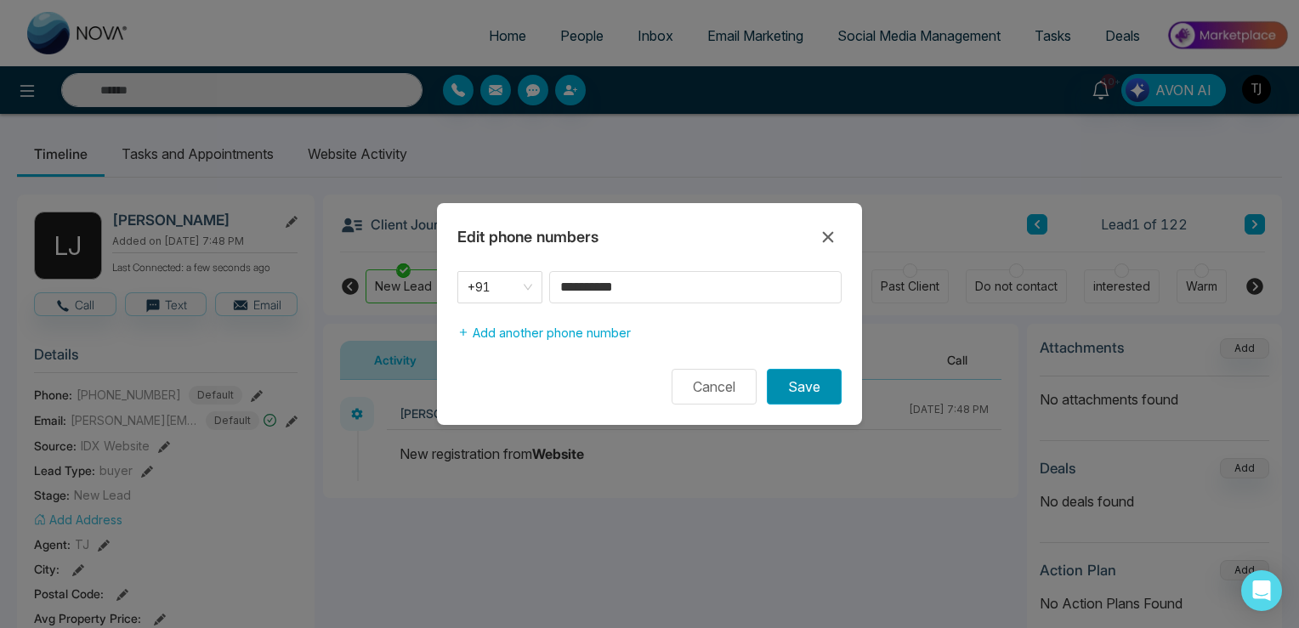
click at [815, 381] on button "Save" at bounding box center [804, 387] width 75 height 36
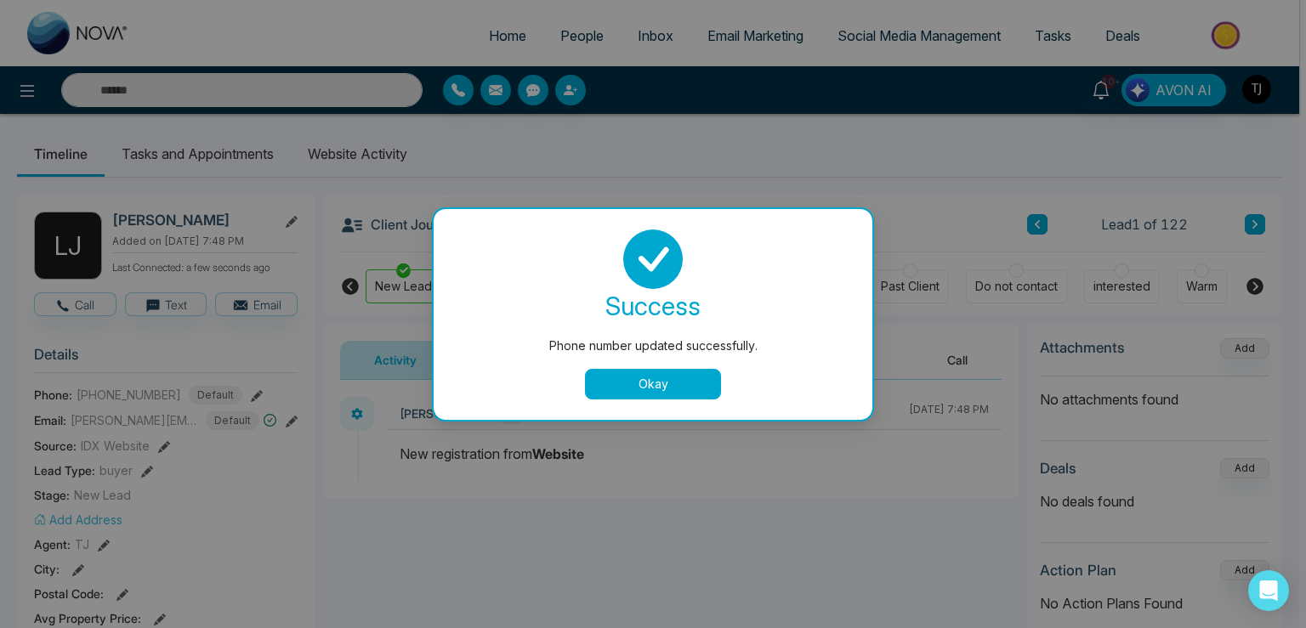
click at [634, 379] on button "Okay" at bounding box center [653, 384] width 136 height 31
